Goal: Task Accomplishment & Management: Use online tool/utility

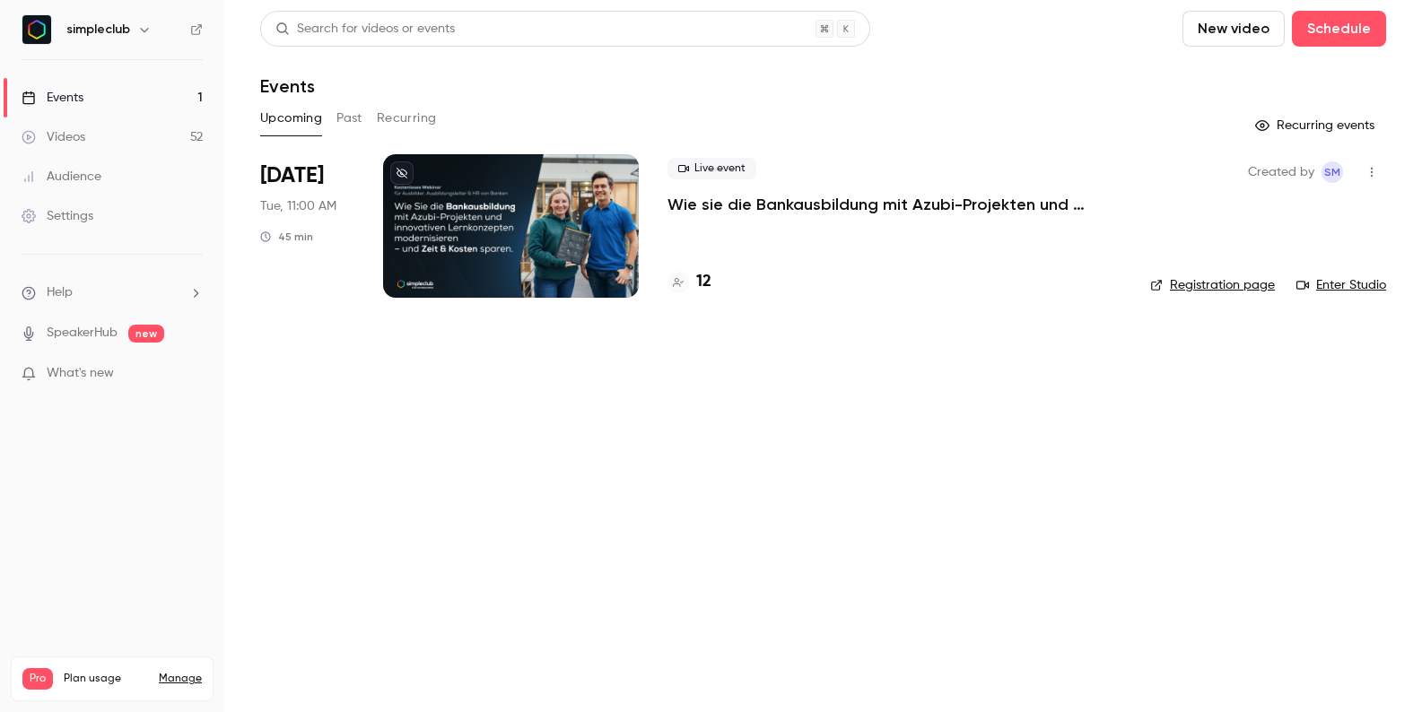
click at [792, 207] on p "Wie sie die Bankausbildung mit Azubi-Projekten und innovativen Lernkonzepten mo…" at bounding box center [895, 205] width 454 height 22
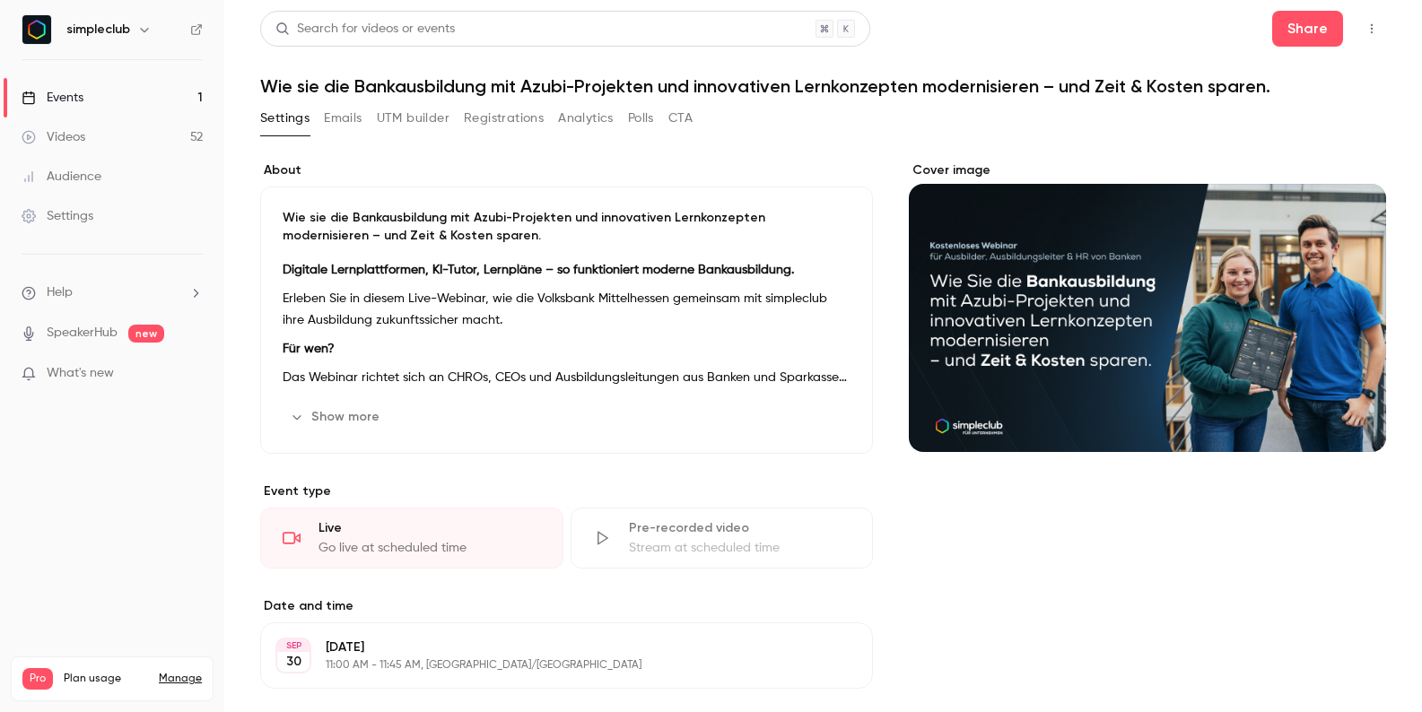
click at [508, 126] on button "Registrations" at bounding box center [504, 118] width 80 height 29
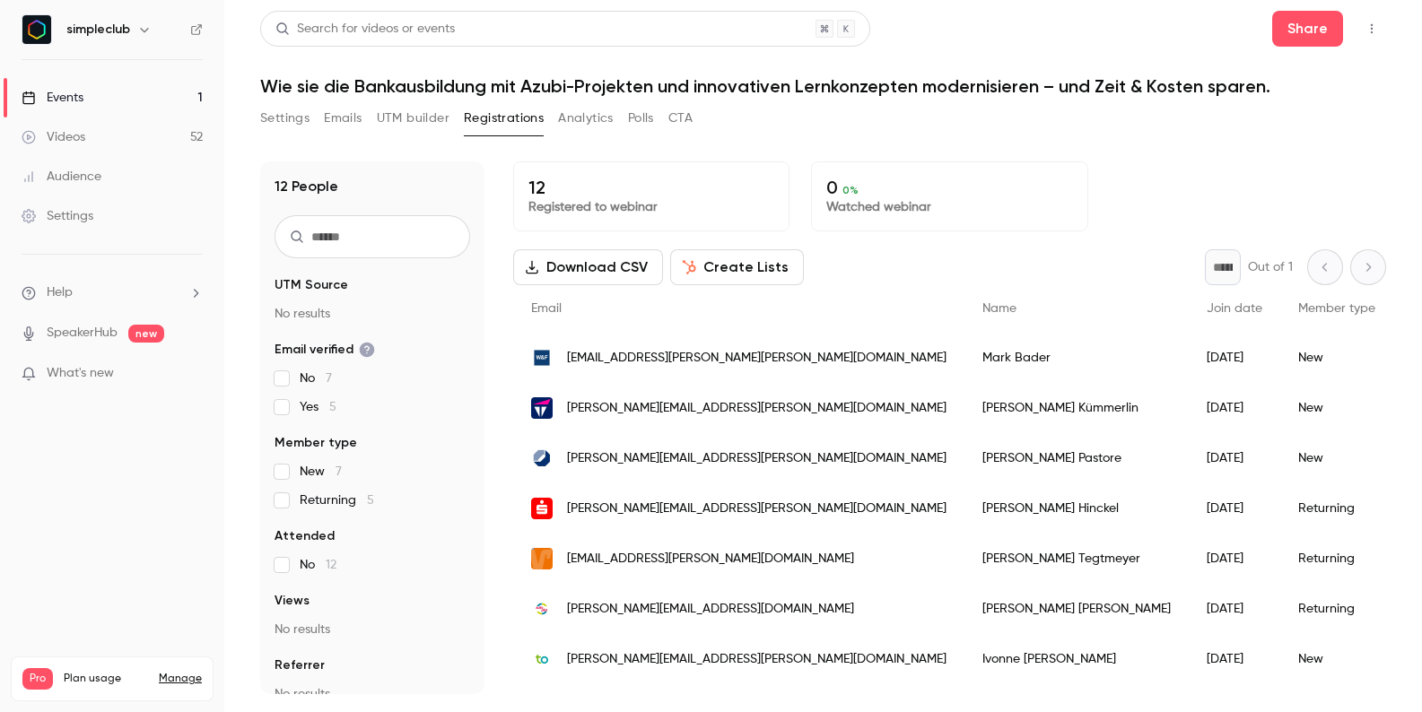
click at [760, 280] on button "Create Lists" at bounding box center [737, 267] width 134 height 36
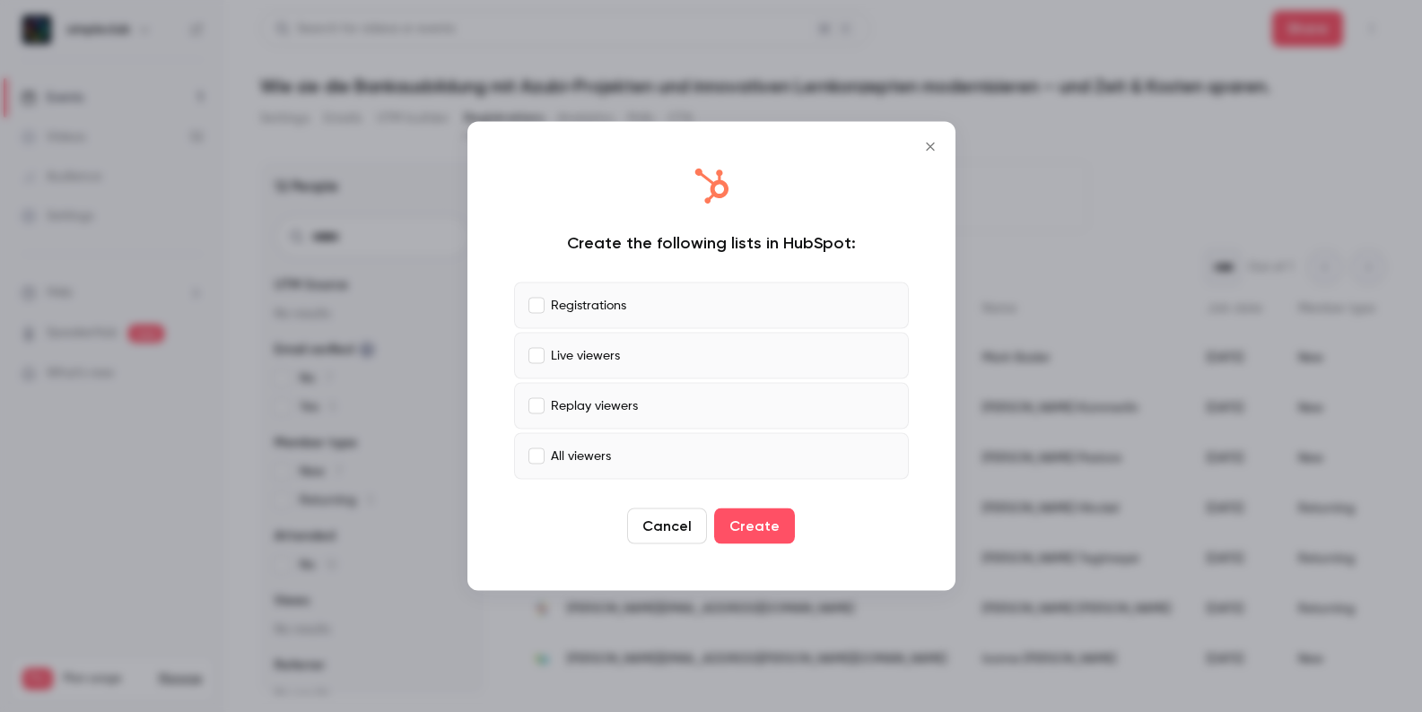
click at [603, 354] on p "Live viewers" at bounding box center [585, 355] width 69 height 19
click at [602, 404] on p "Replay viewers" at bounding box center [594, 406] width 87 height 19
click at [590, 456] on p "All viewers" at bounding box center [581, 456] width 60 height 19
click at [772, 530] on button "Create" at bounding box center [754, 527] width 81 height 36
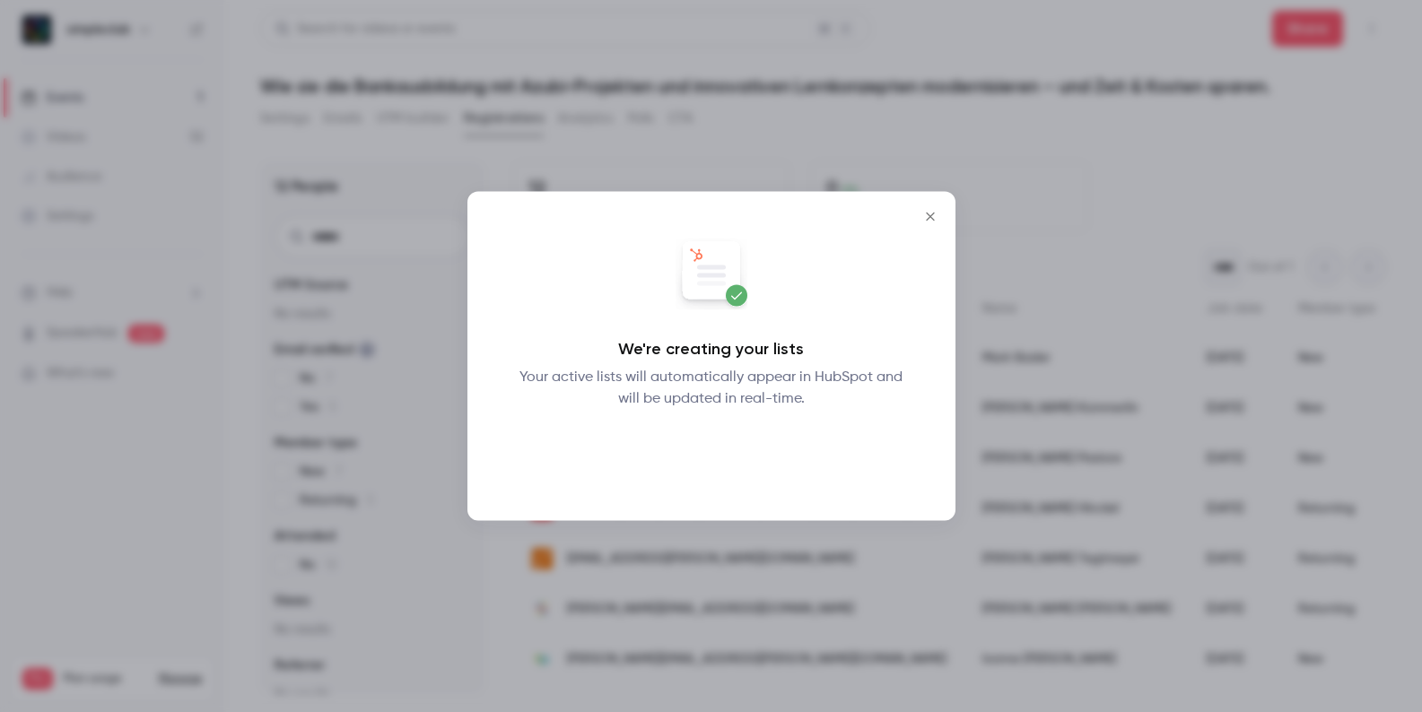
click at [721, 457] on button "Okay" at bounding box center [711, 457] width 66 height 36
